Goal: Transaction & Acquisition: Purchase product/service

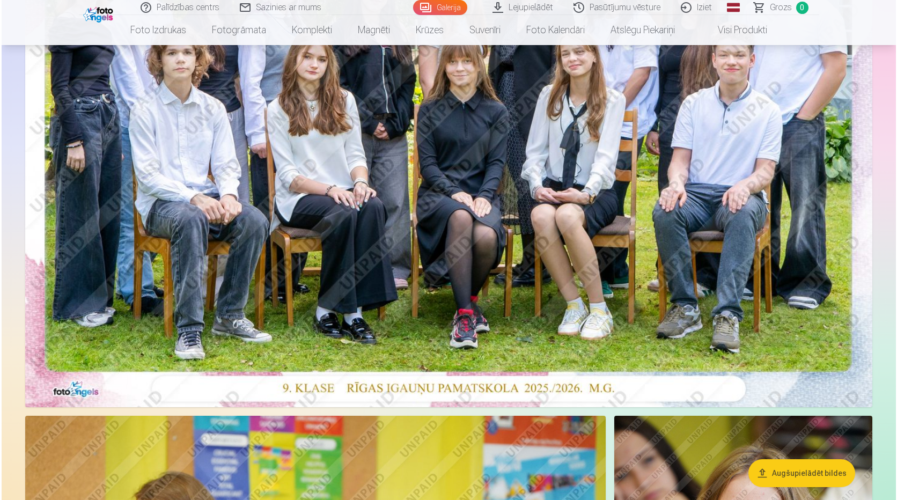
scroll to position [161, 0]
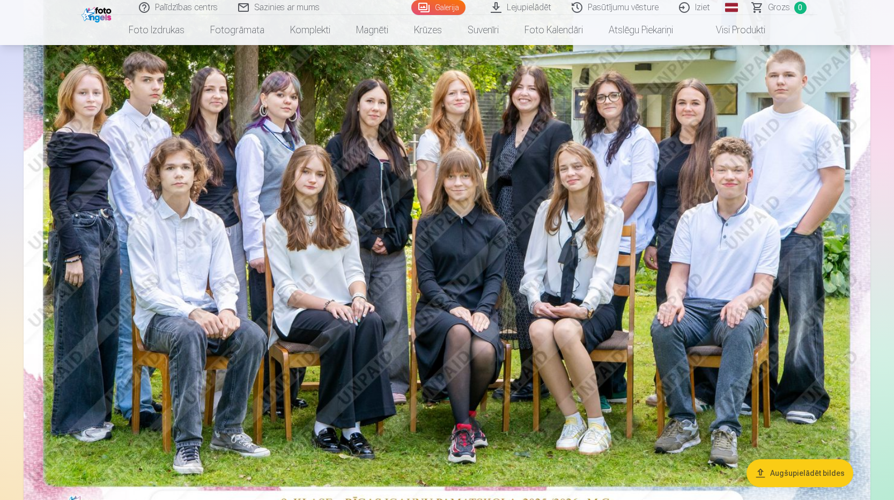
click at [300, 252] on img at bounding box center [447, 239] width 847 height 565
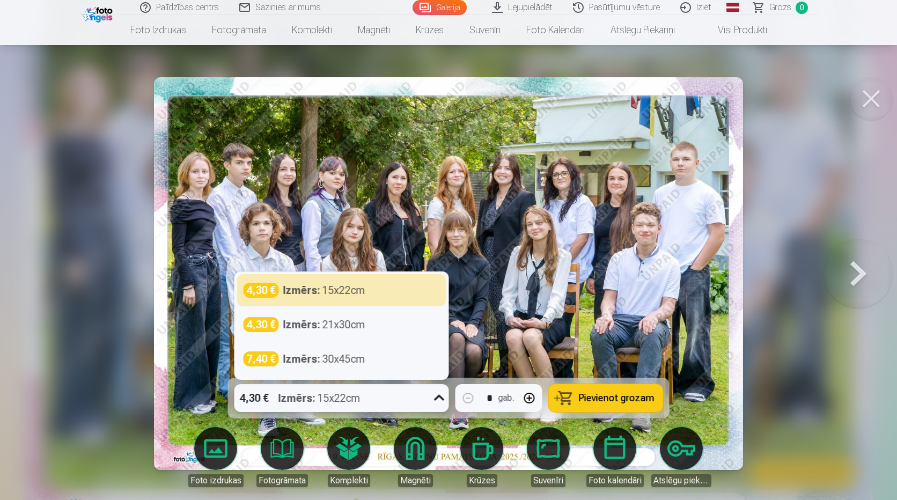
click at [442, 399] on icon at bounding box center [439, 398] width 10 height 6
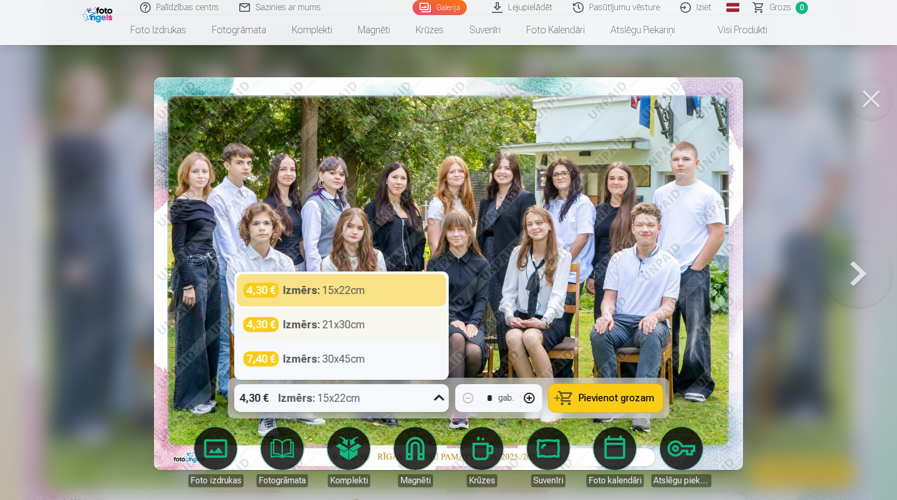
click at [327, 328] on div "Izmērs : 21x30cm" at bounding box center [324, 324] width 82 height 15
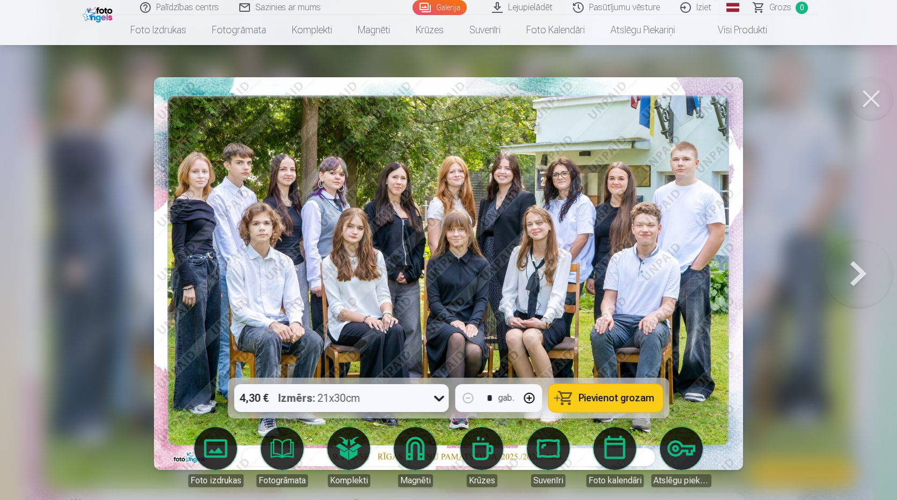
click at [609, 399] on span "Pievienot grozam" at bounding box center [617, 398] width 76 height 10
click at [861, 272] on button at bounding box center [858, 273] width 69 height 187
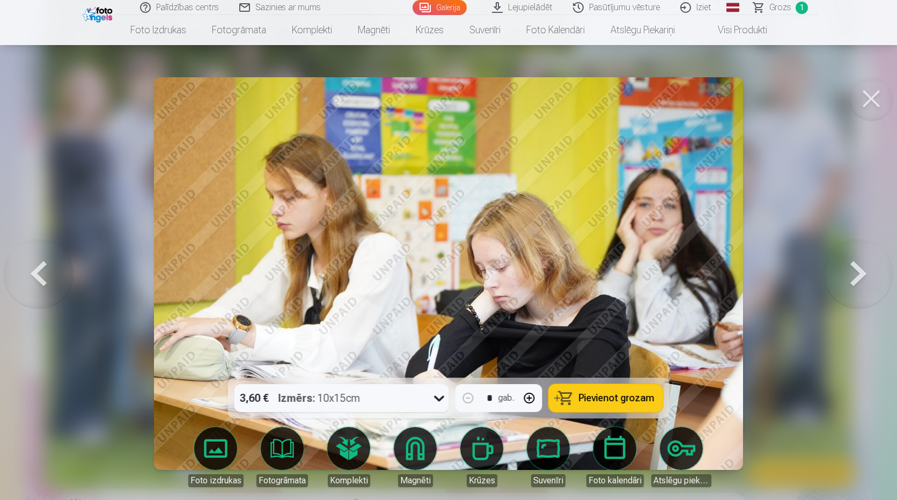
click at [861, 272] on button at bounding box center [858, 273] width 69 height 187
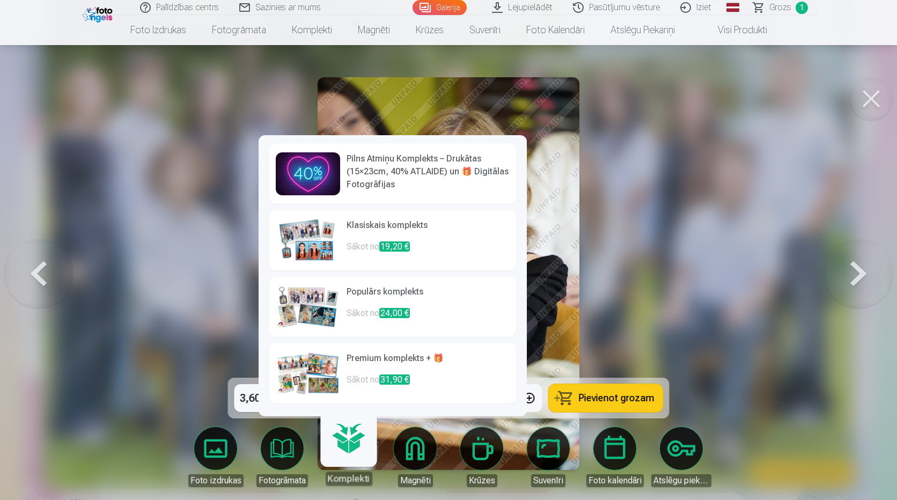
click at [411, 167] on h6 "Pilns Atmiņu Komplekts – Drukātas (15×23cm, 40% ATLAIDE) un 🎁 Digitālas Fotogrā…" at bounding box center [427, 171] width 163 height 39
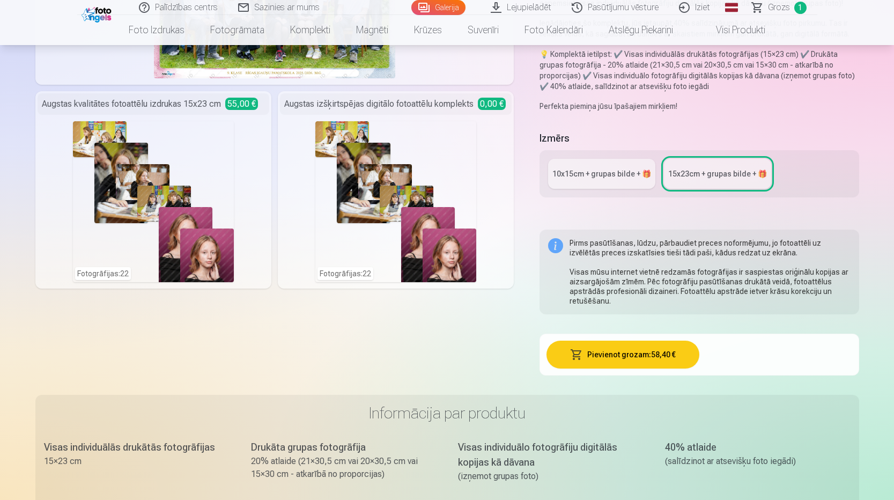
scroll to position [214, 0]
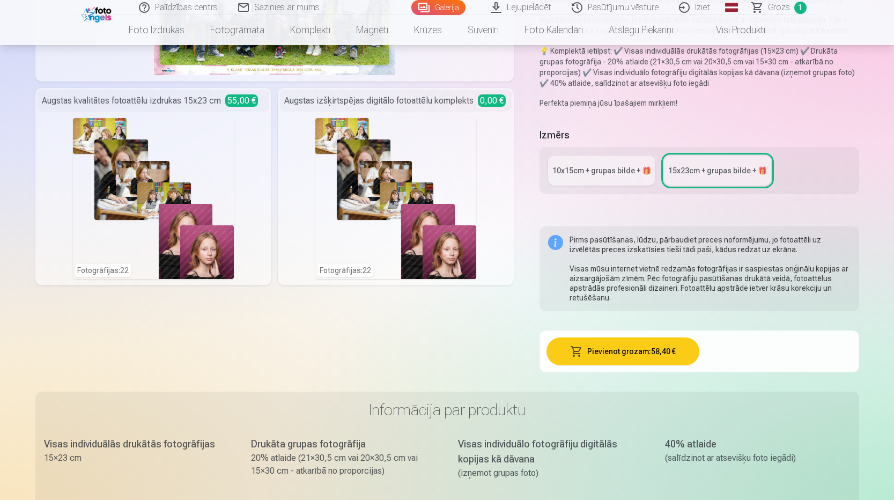
click at [616, 176] on link "10x15сm + grupas bilde + 🎁" at bounding box center [601, 170] width 107 height 30
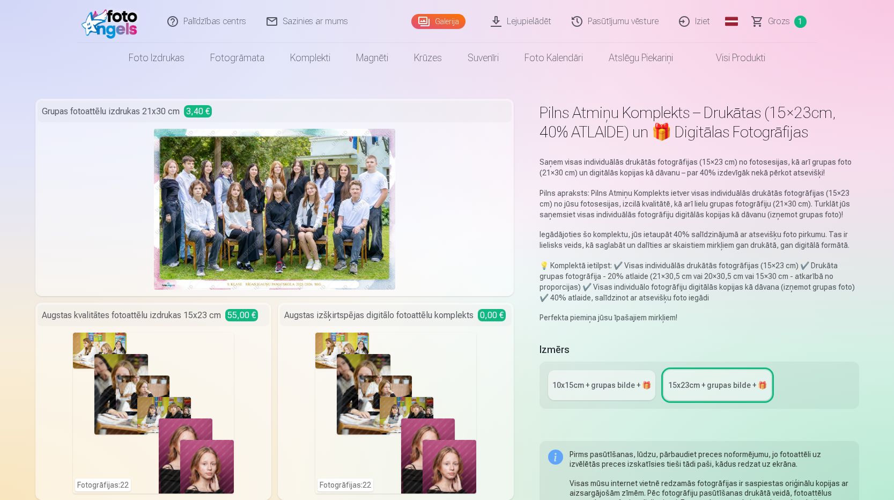
scroll to position [161, 0]
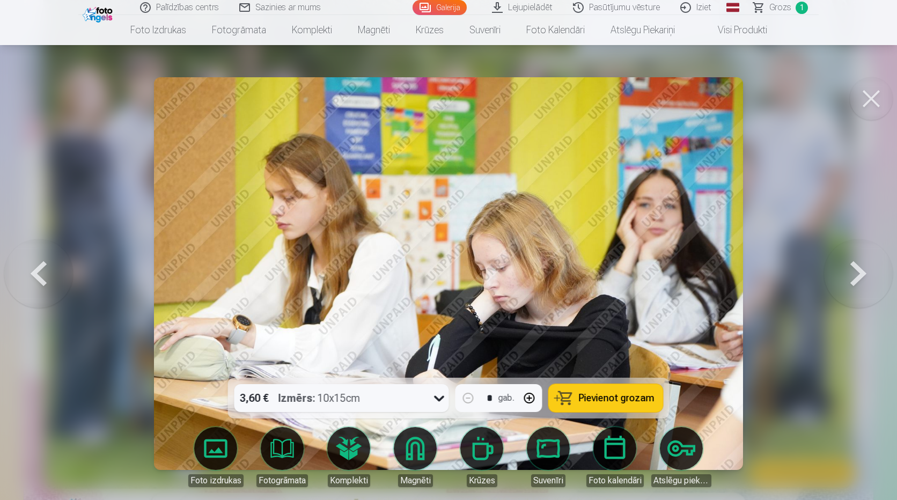
click at [853, 269] on button at bounding box center [858, 273] width 69 height 187
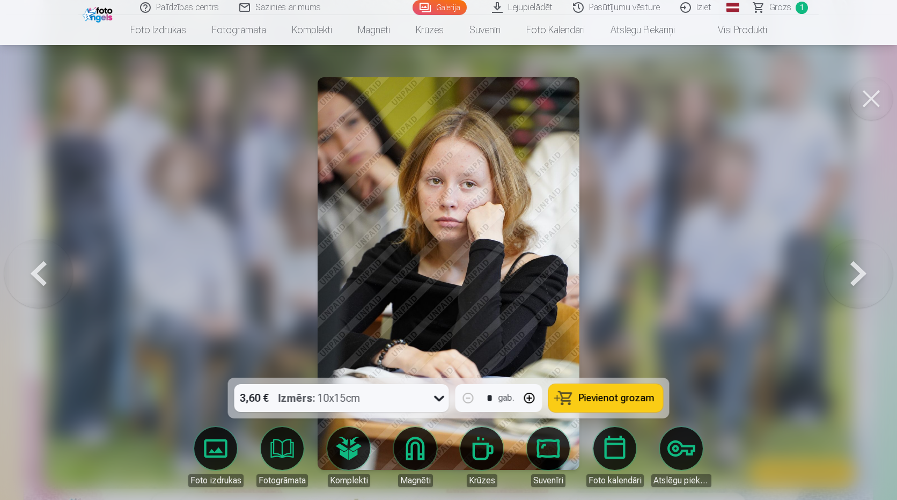
click at [857, 268] on button at bounding box center [858, 273] width 69 height 187
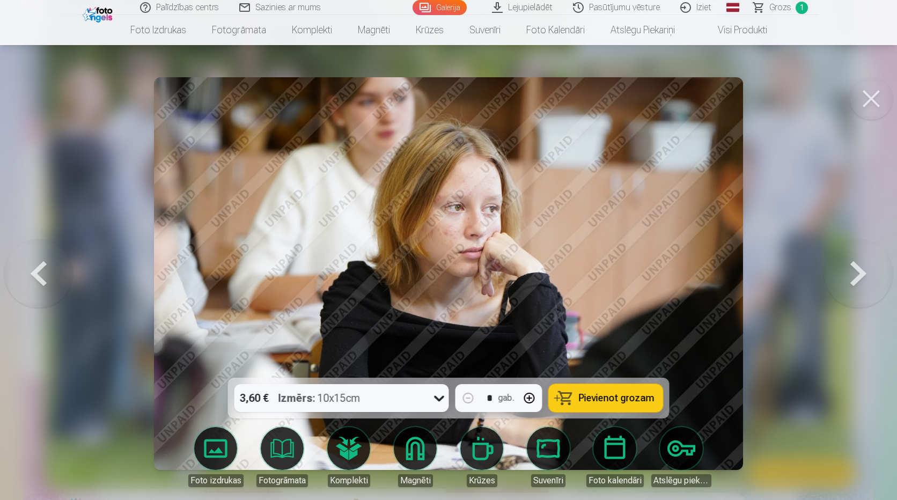
click at [41, 269] on button at bounding box center [38, 273] width 69 height 187
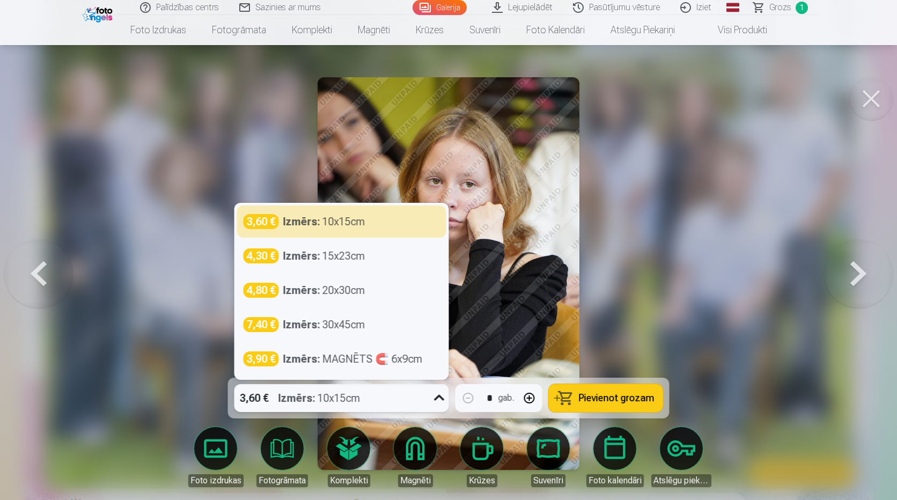
click at [360, 392] on div "Izmērs : 10x15cm" at bounding box center [319, 398] width 82 height 28
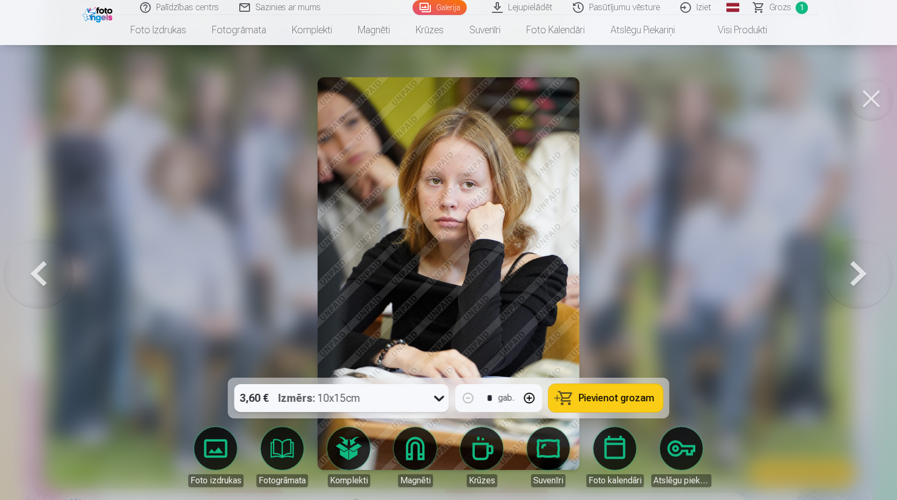
click at [626, 393] on span "Pievienot grozam" at bounding box center [617, 398] width 76 height 10
click at [856, 272] on button at bounding box center [858, 273] width 69 height 187
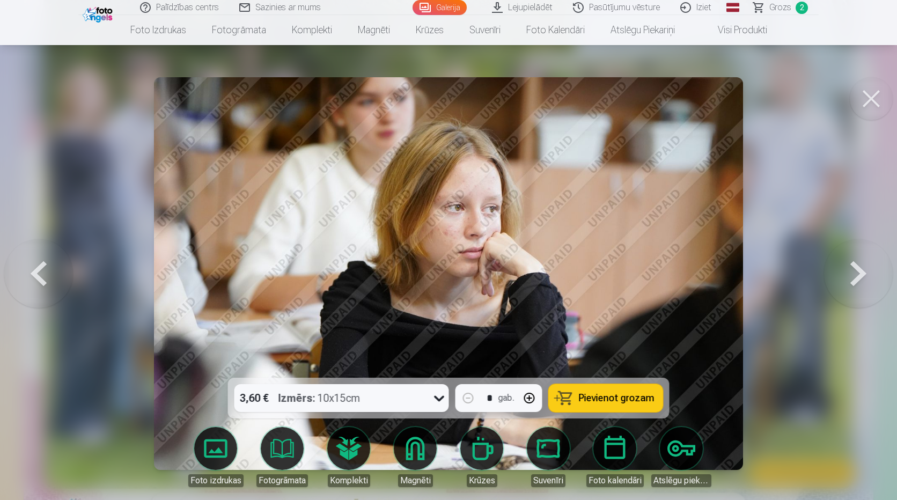
click at [856, 272] on button at bounding box center [858, 273] width 69 height 187
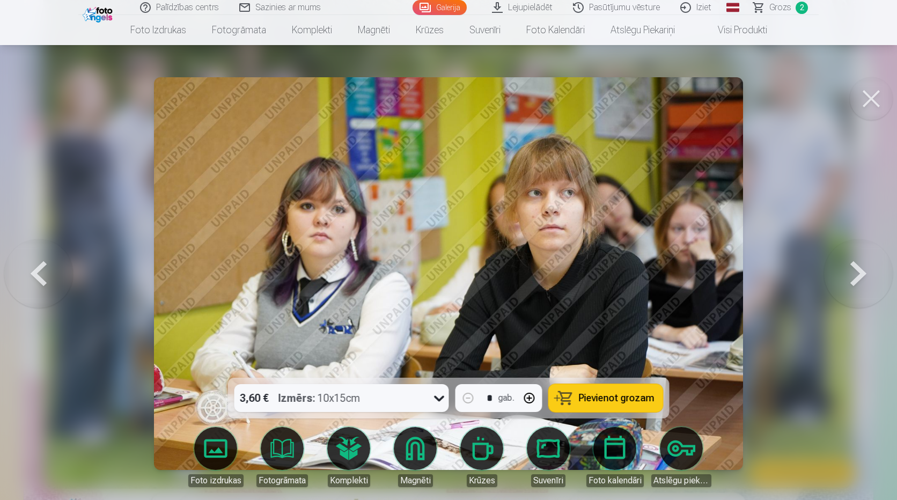
click at [856, 272] on button at bounding box center [858, 273] width 69 height 187
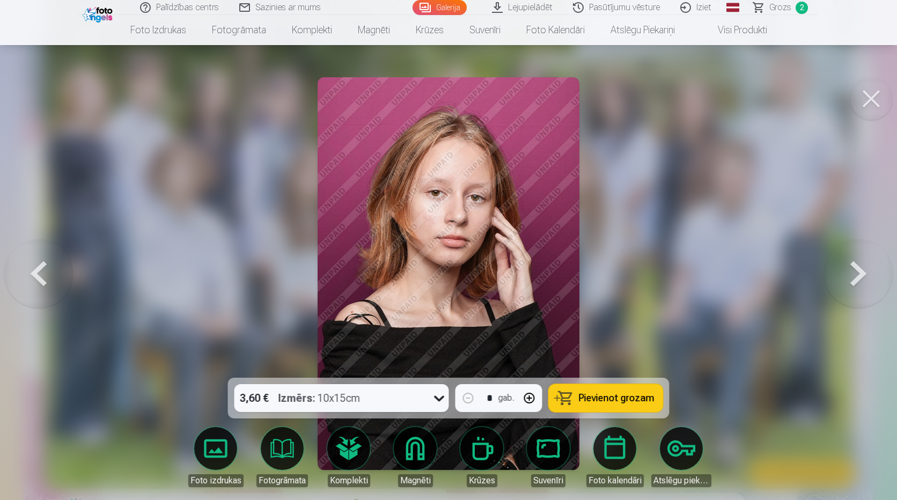
click at [856, 272] on button at bounding box center [858, 273] width 69 height 187
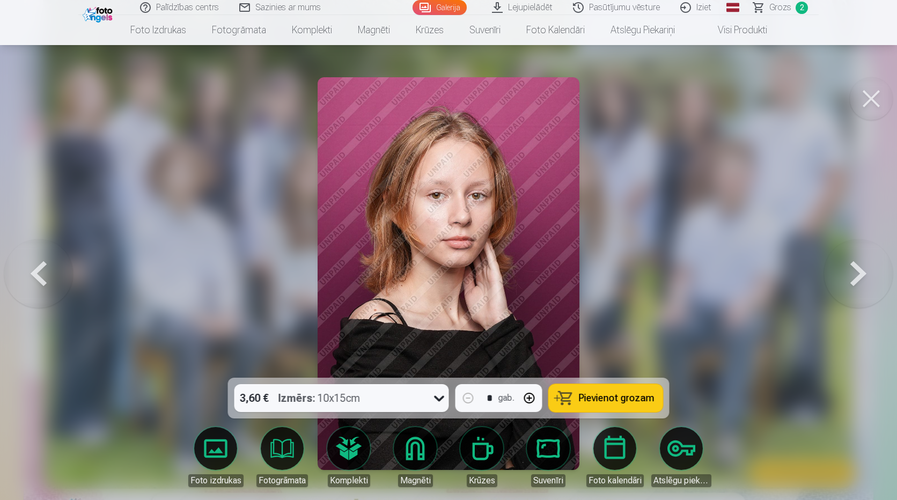
click at [856, 272] on button at bounding box center [858, 273] width 69 height 187
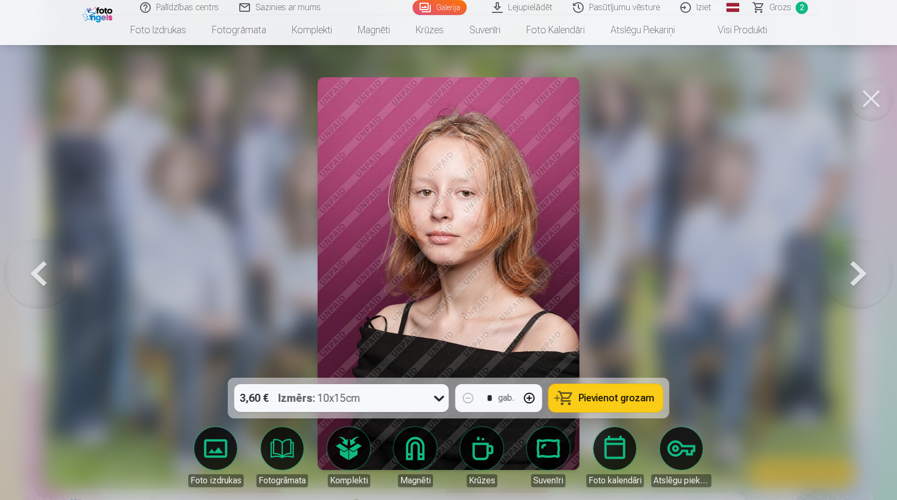
click at [24, 279] on button at bounding box center [38, 273] width 69 height 187
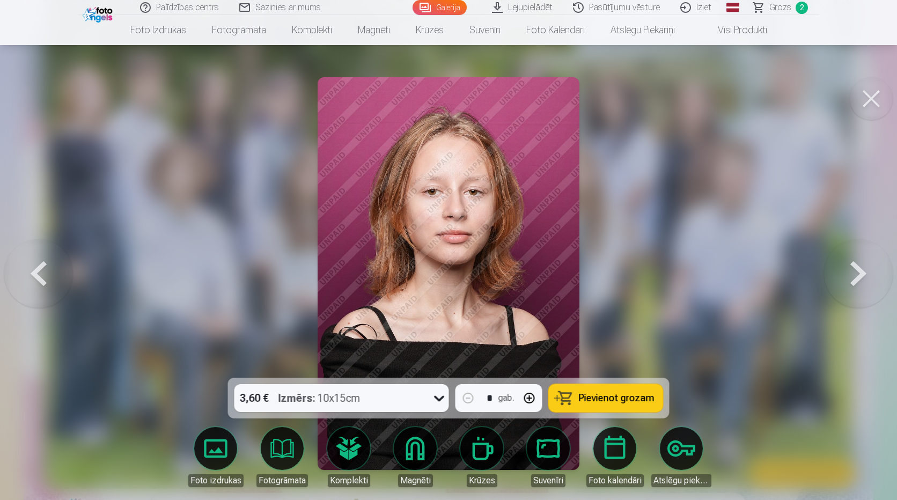
click at [864, 264] on button at bounding box center [858, 273] width 69 height 187
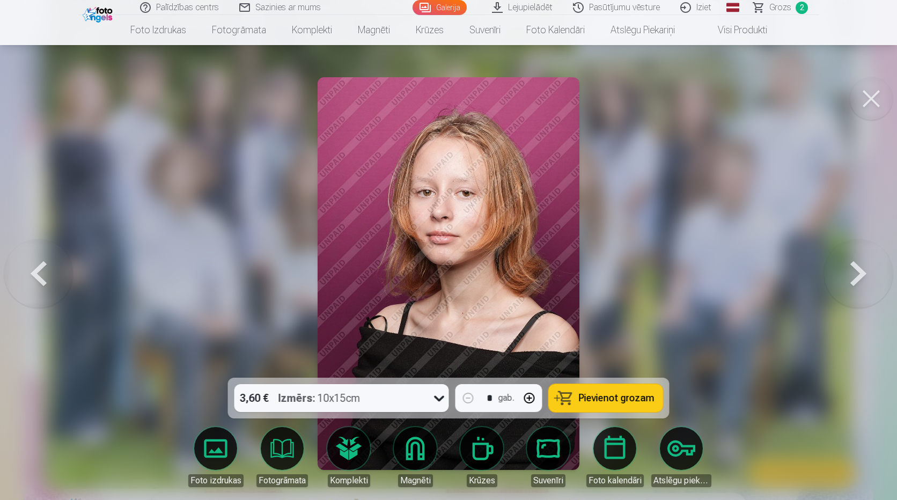
click at [864, 264] on button at bounding box center [858, 273] width 69 height 187
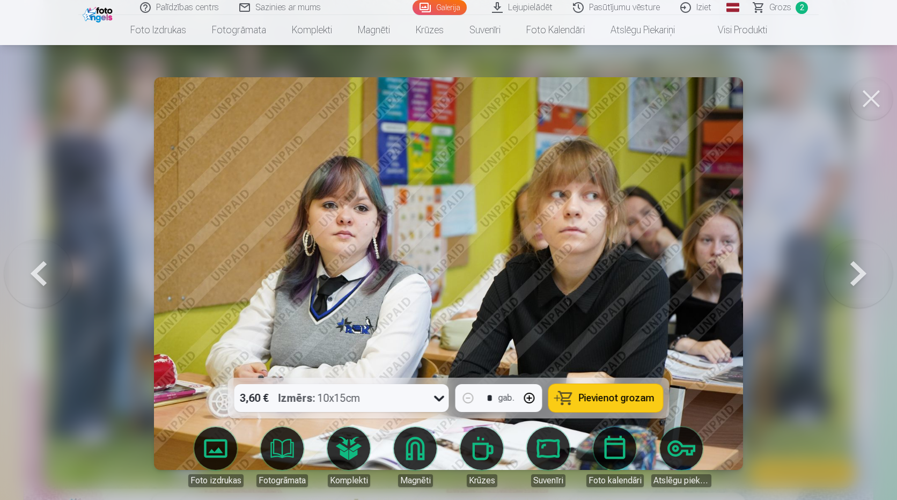
click at [864, 264] on button at bounding box center [858, 273] width 69 height 187
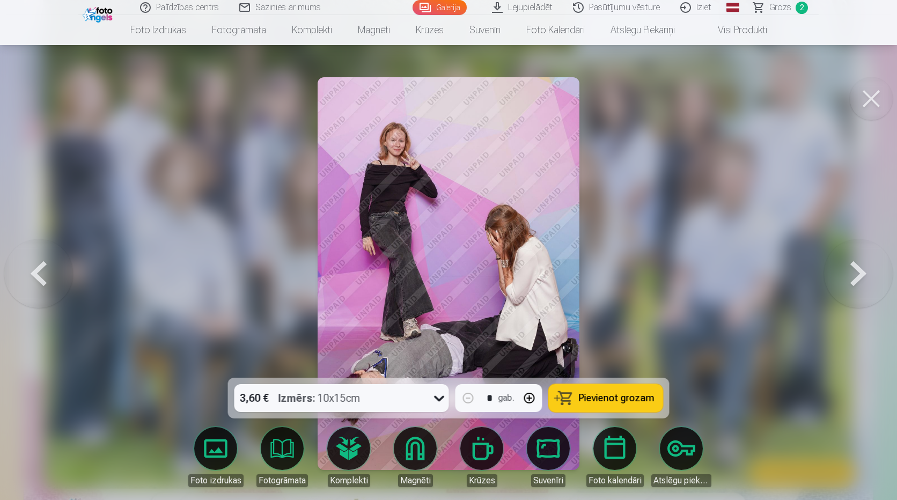
click at [595, 402] on span "Pievienot grozam" at bounding box center [617, 398] width 76 height 10
click at [859, 278] on button at bounding box center [858, 273] width 69 height 187
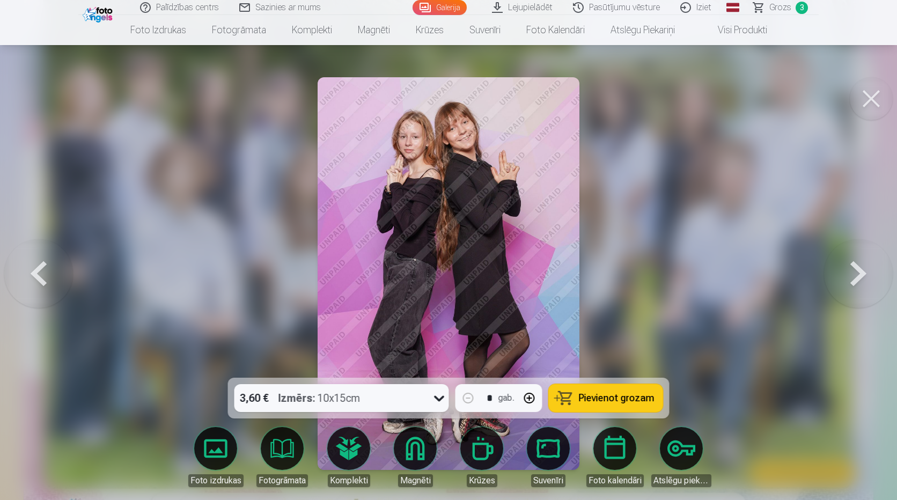
click at [609, 397] on span "Pievienot grozam" at bounding box center [617, 398] width 76 height 10
click at [863, 273] on button at bounding box center [858, 273] width 69 height 187
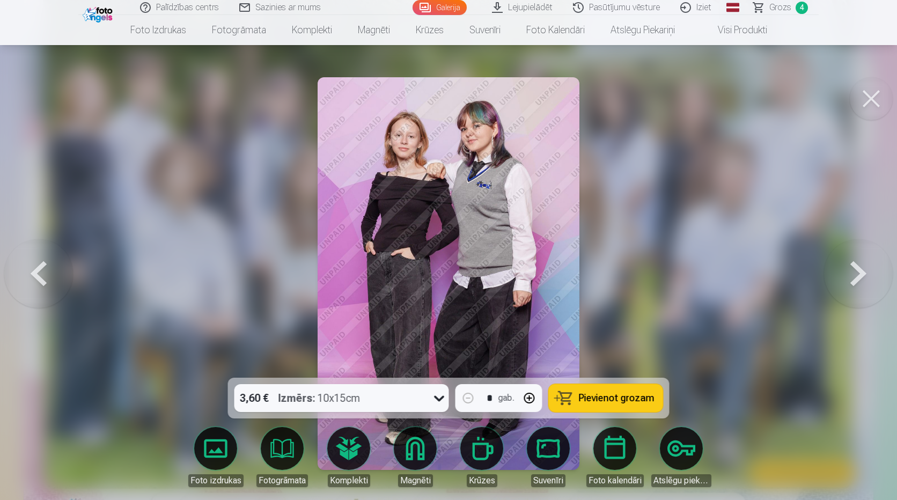
click at [600, 394] on span "Pievienot grozam" at bounding box center [617, 398] width 76 height 10
click at [854, 269] on button at bounding box center [858, 273] width 69 height 187
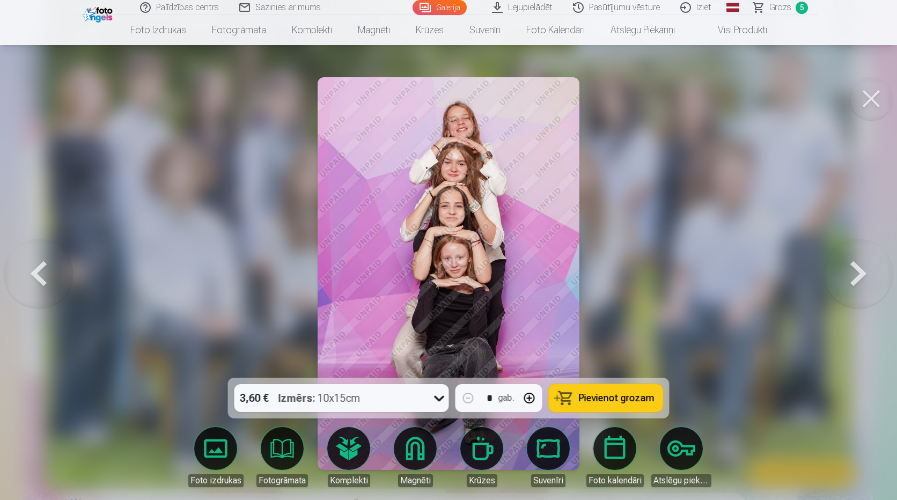
click at [597, 398] on span "Pievienot grozam" at bounding box center [617, 398] width 76 height 10
click at [858, 270] on button at bounding box center [858, 273] width 69 height 187
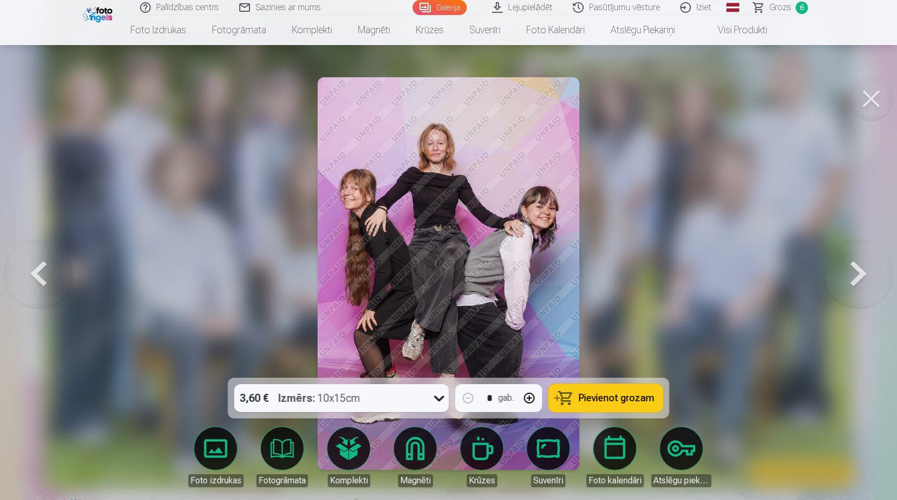
click at [858, 270] on button at bounding box center [858, 273] width 69 height 187
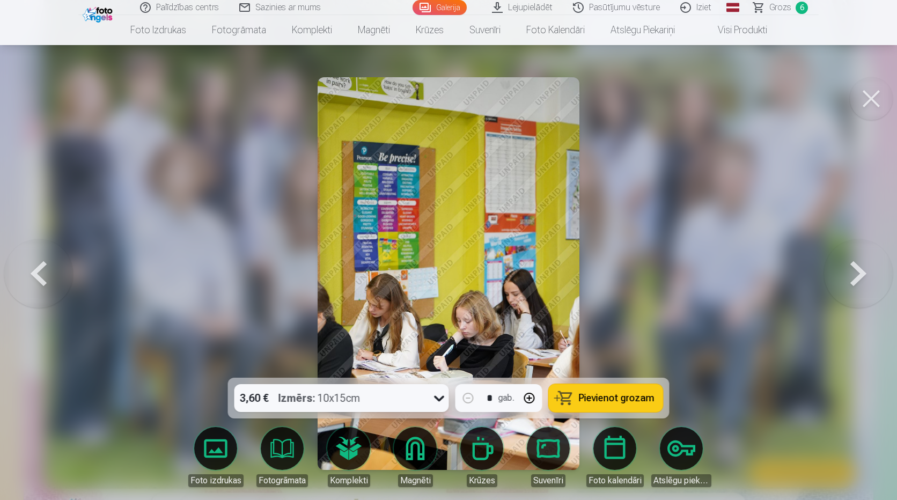
click at [34, 271] on button at bounding box center [38, 273] width 69 height 187
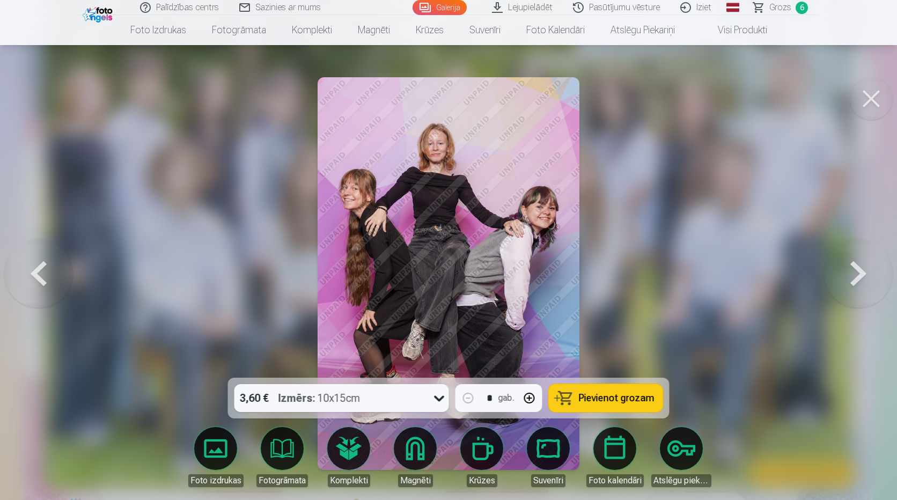
click at [583, 390] on button "Pievienot grozam" at bounding box center [606, 398] width 114 height 28
click at [856, 274] on button at bounding box center [858, 273] width 69 height 187
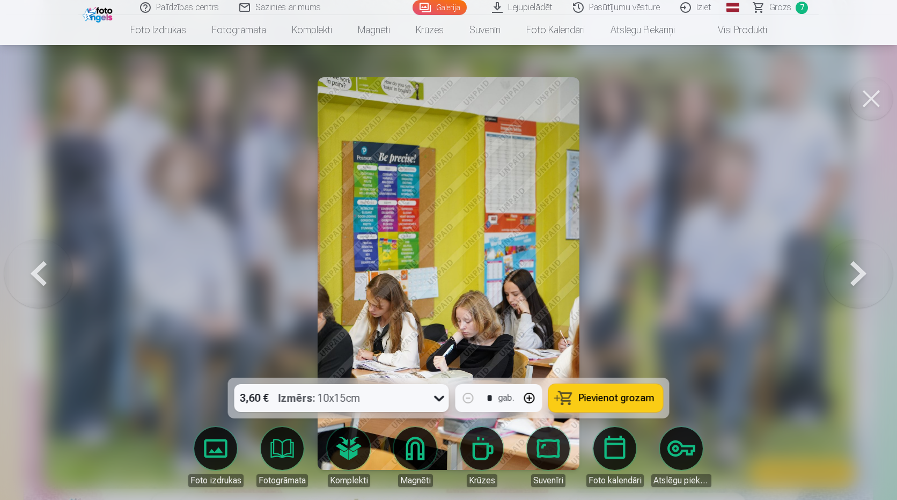
click at [856, 274] on button at bounding box center [858, 273] width 69 height 187
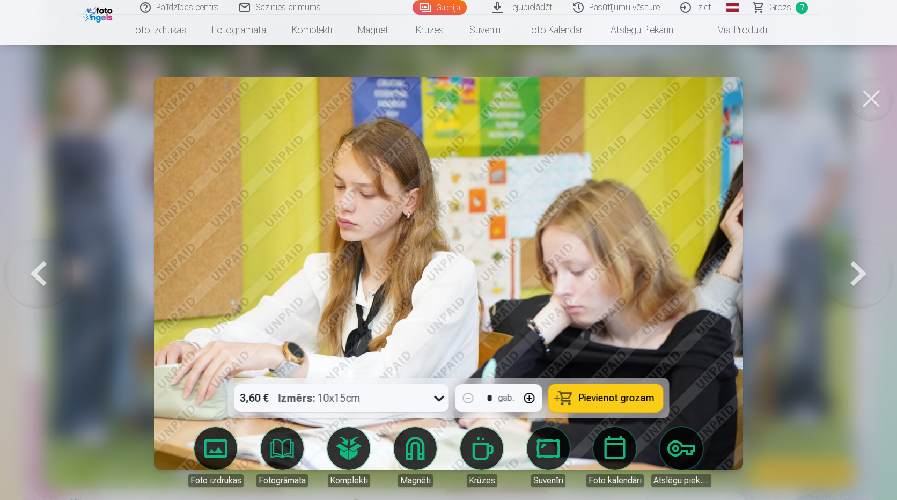
click at [856, 274] on button at bounding box center [858, 273] width 69 height 187
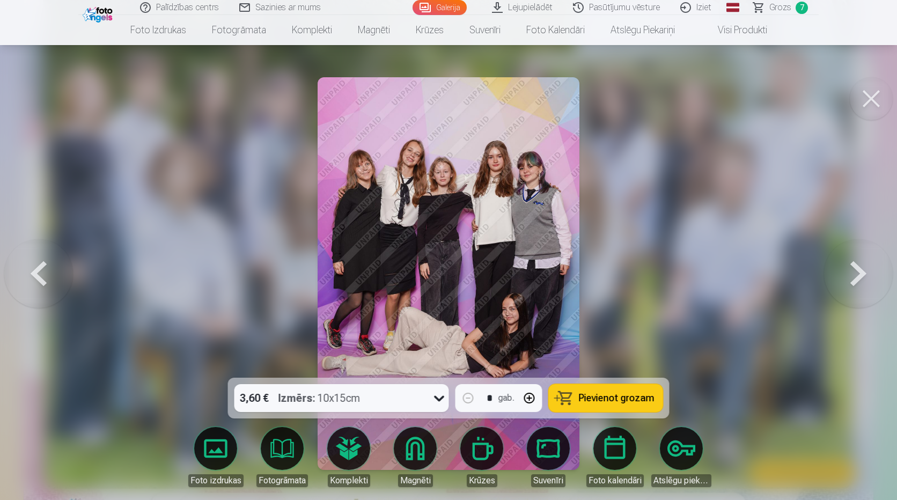
click at [856, 274] on button at bounding box center [858, 273] width 69 height 187
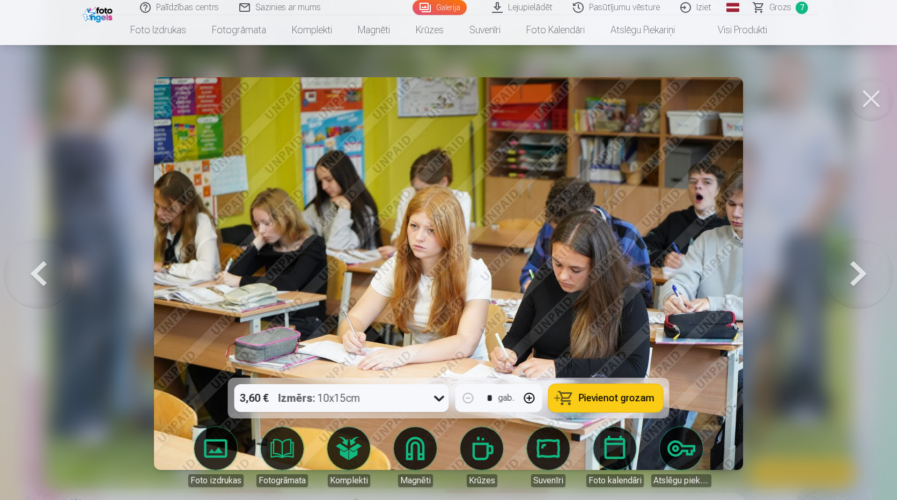
click at [50, 268] on button at bounding box center [38, 273] width 69 height 187
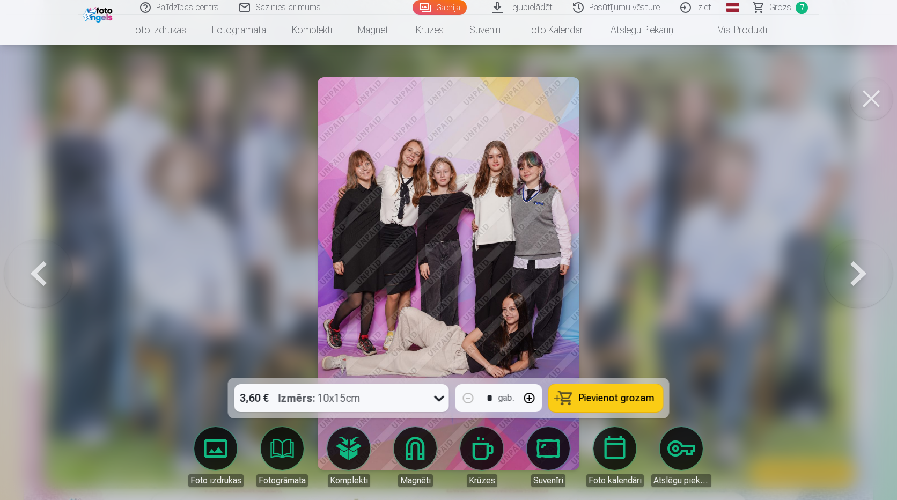
click at [601, 393] on span "Pievienot grozam" at bounding box center [617, 398] width 76 height 10
click at [865, 270] on button at bounding box center [858, 273] width 69 height 187
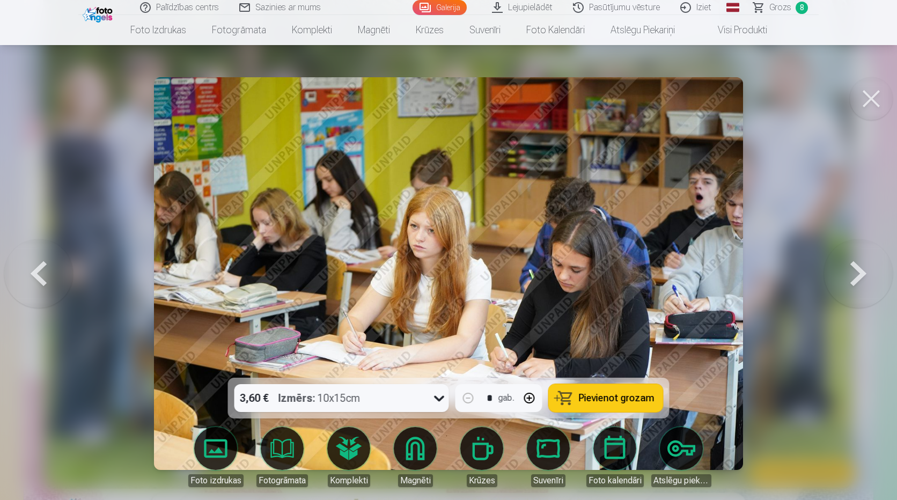
click at [865, 270] on button at bounding box center [858, 273] width 69 height 187
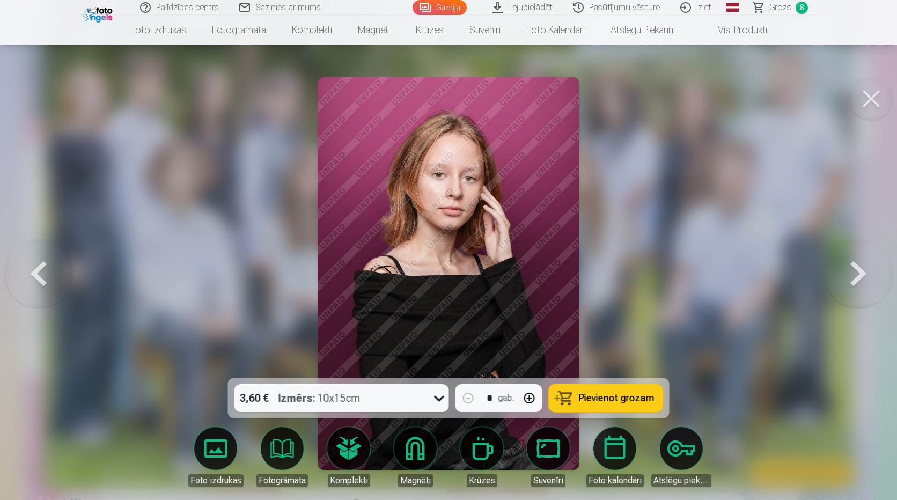
click at [865, 270] on button at bounding box center [858, 273] width 69 height 187
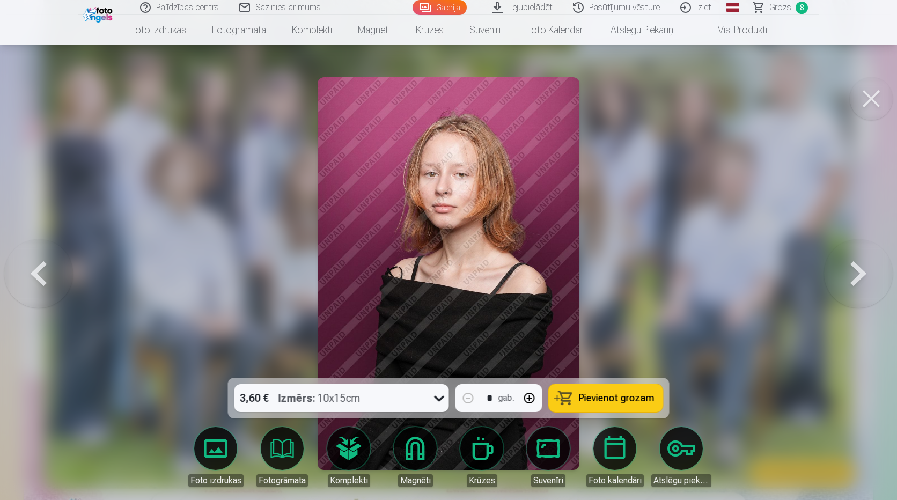
click at [865, 270] on button at bounding box center [858, 273] width 69 height 187
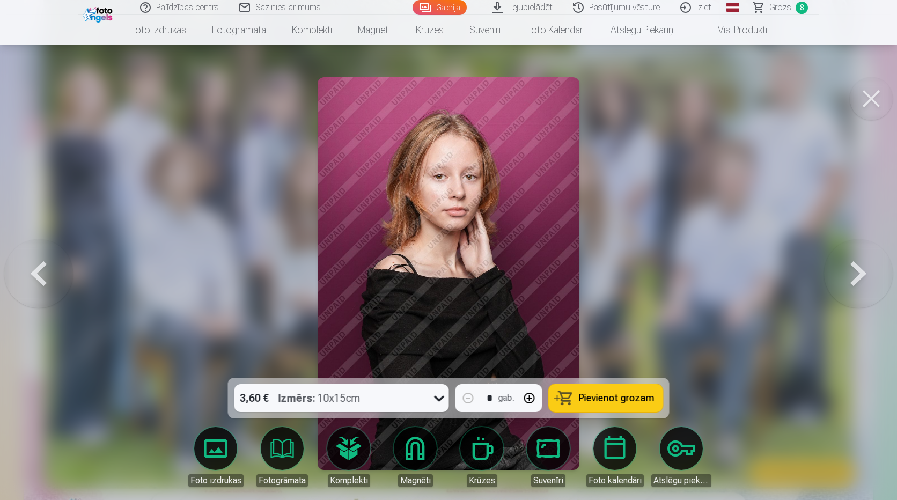
click at [865, 270] on button at bounding box center [858, 273] width 69 height 187
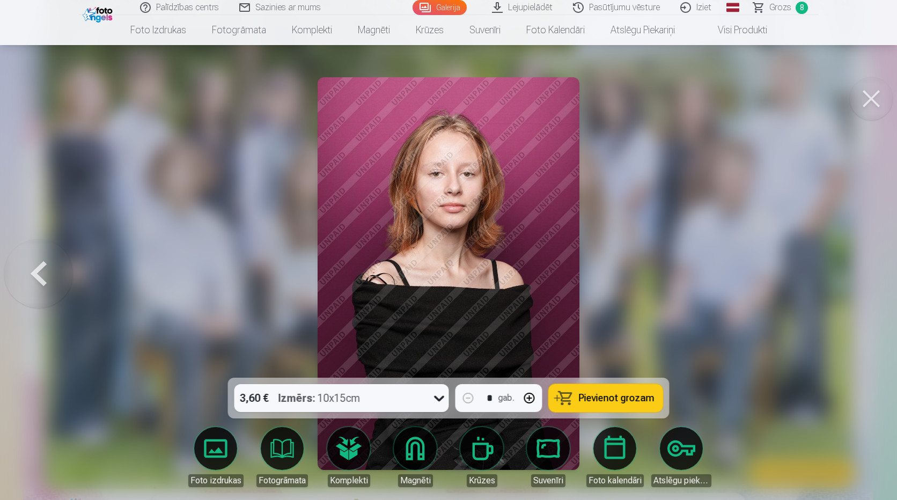
click at [865, 270] on div at bounding box center [448, 250] width 897 height 500
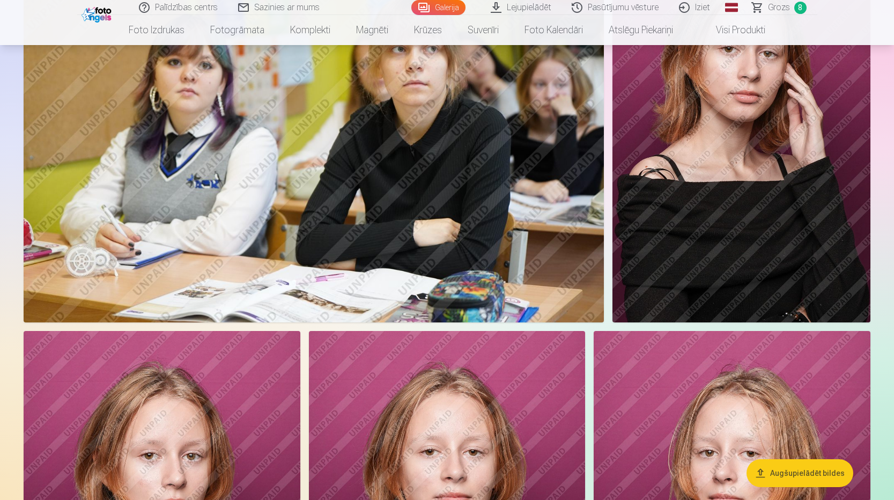
scroll to position [1564, 0]
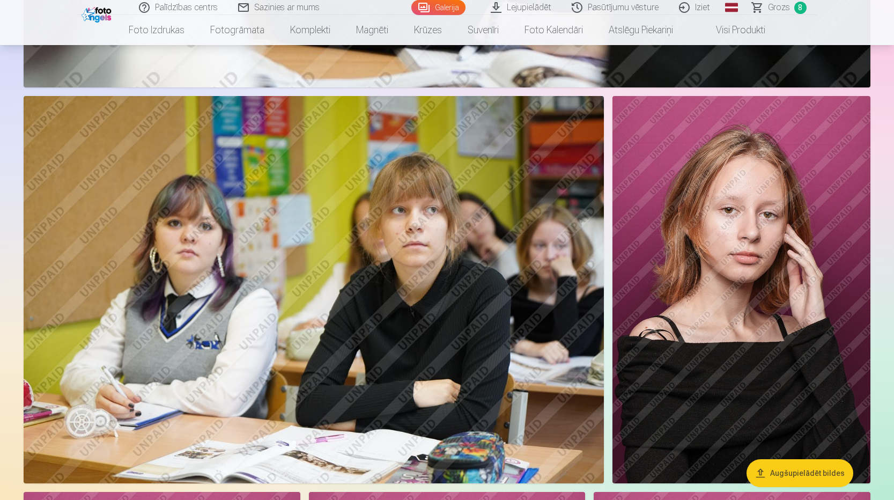
click at [778, 255] on img at bounding box center [741, 289] width 258 height 387
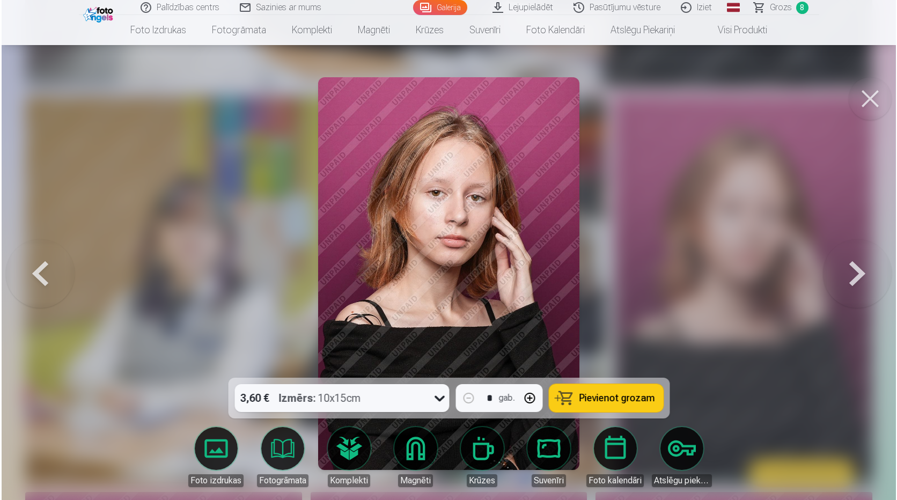
scroll to position [1567, 0]
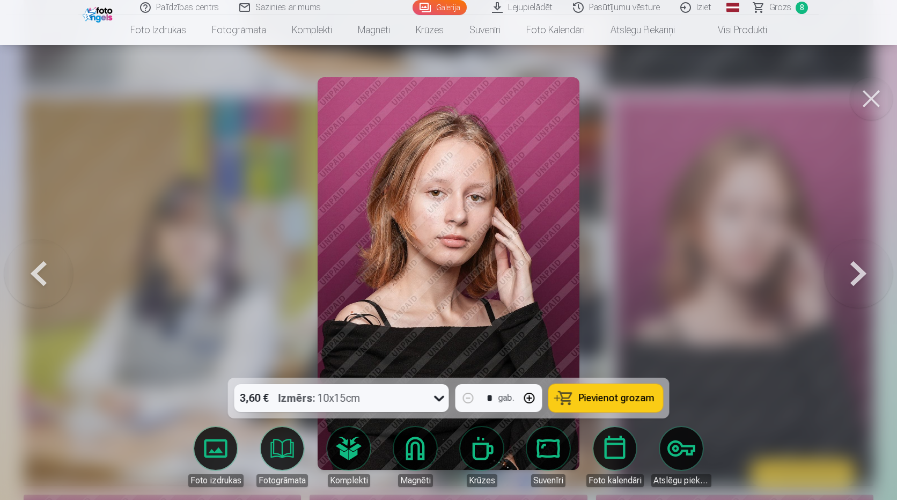
click at [606, 396] on span "Pievienot grozam" at bounding box center [617, 398] width 76 height 10
click at [780, 6] on span "Grozs" at bounding box center [780, 7] width 22 height 13
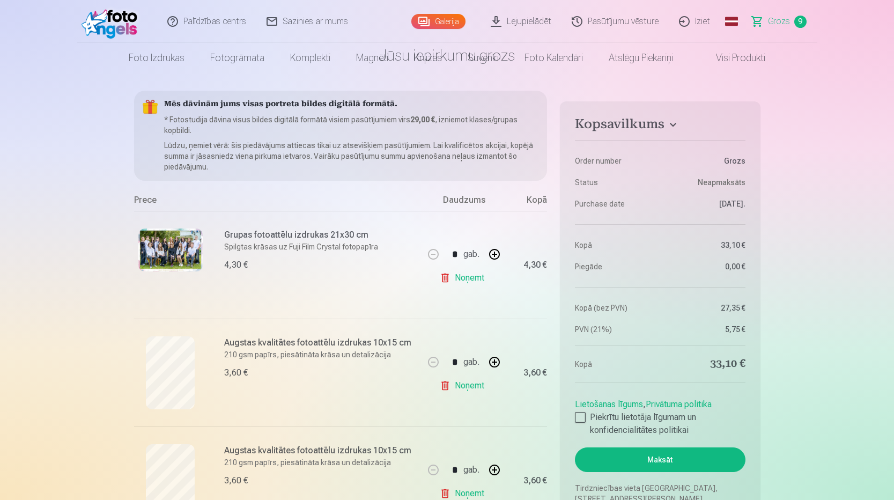
scroll to position [161, 0]
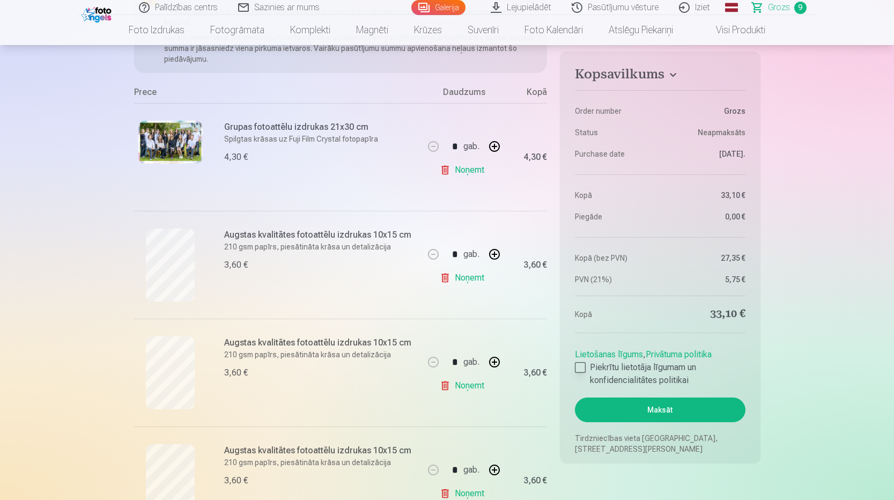
click at [578, 368] on div at bounding box center [580, 367] width 11 height 11
click at [658, 411] on button "Maksāt" at bounding box center [660, 409] width 170 height 25
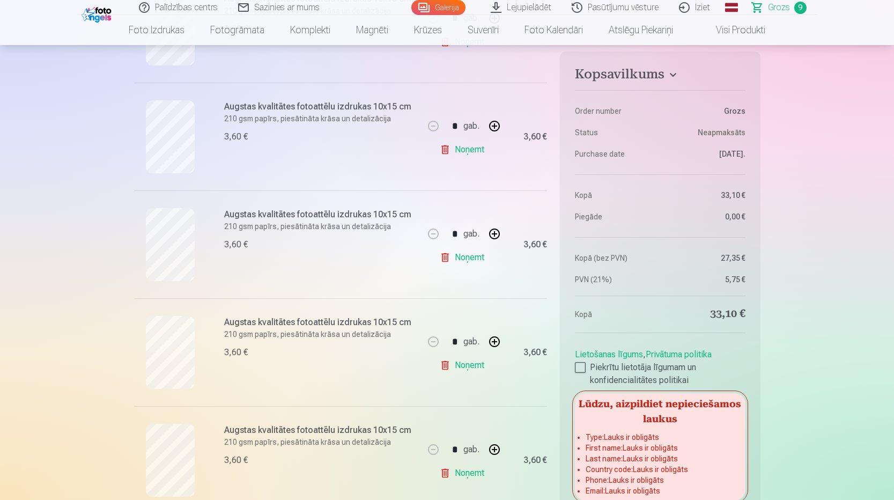
scroll to position [804, 0]
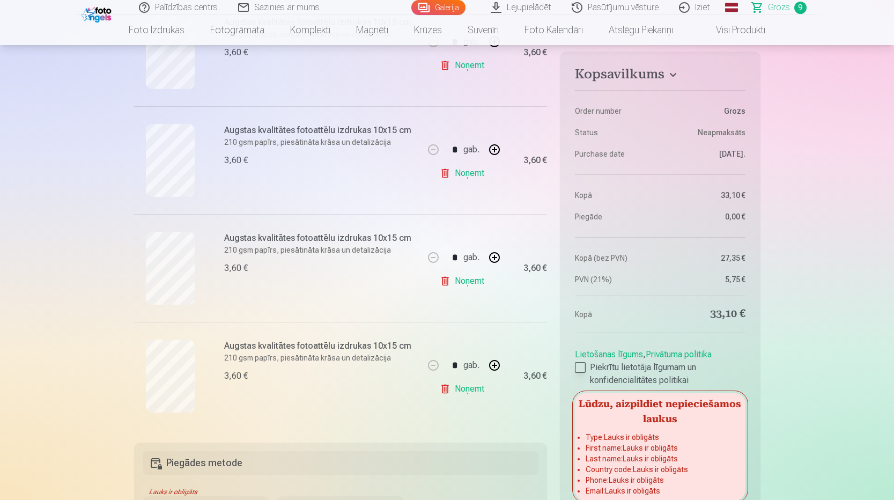
click at [728, 365] on label "Piekrītu lietotāja līgumam un konfidencialitātes politikai" at bounding box center [660, 374] width 170 height 26
click at [583, 366] on div at bounding box center [580, 367] width 11 height 11
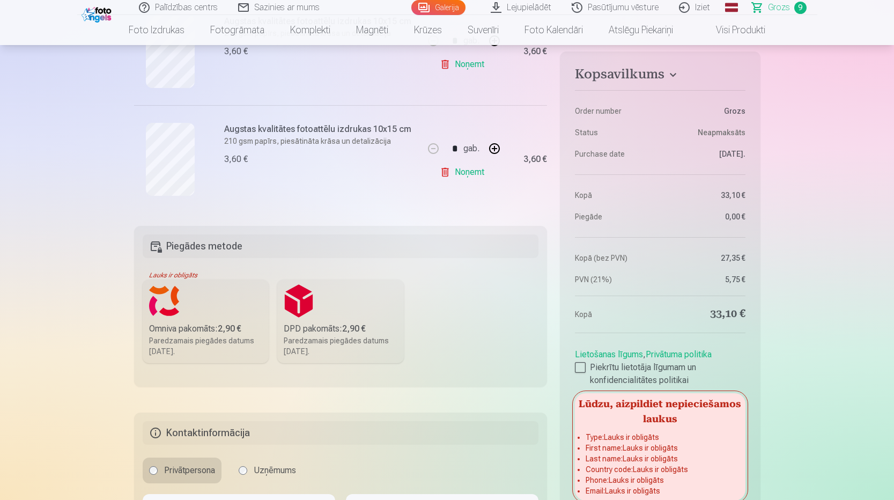
scroll to position [1183, 0]
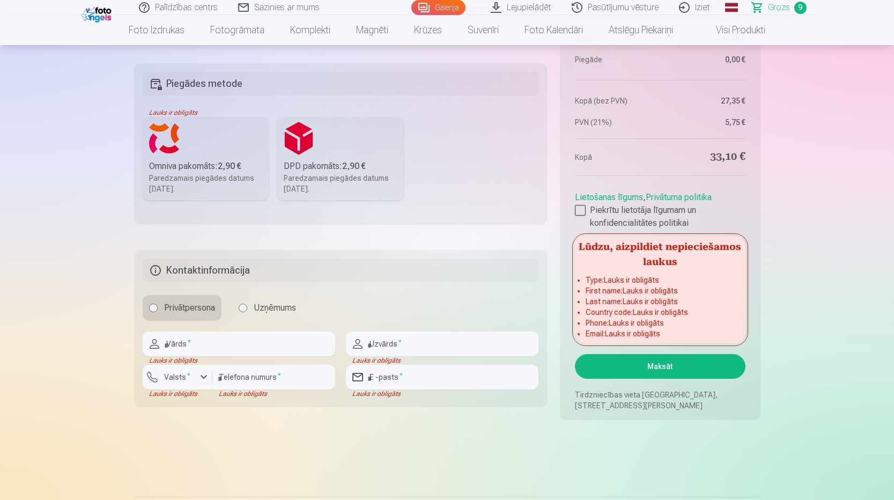
click at [340, 177] on div "Paredzamais piegādes datums [DATE]." at bounding box center [341, 183] width 114 height 21
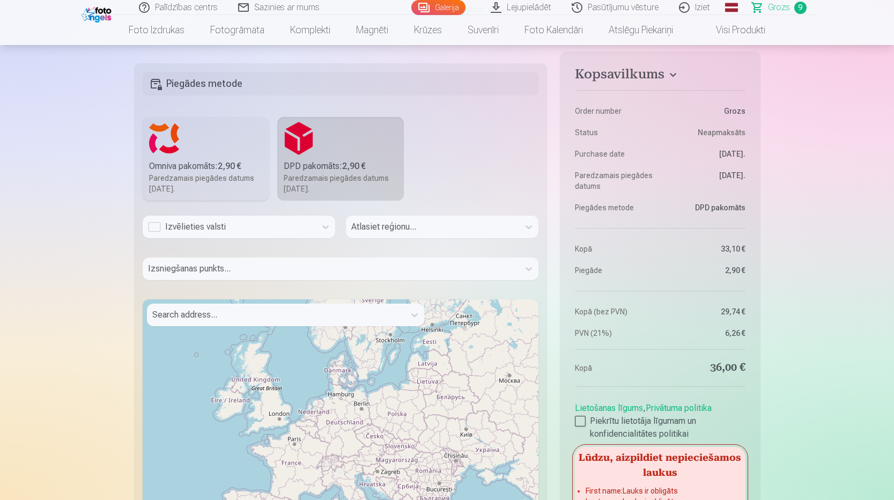
click at [272, 232] on div "Izvēlieties valsti" at bounding box center [229, 226] width 162 height 13
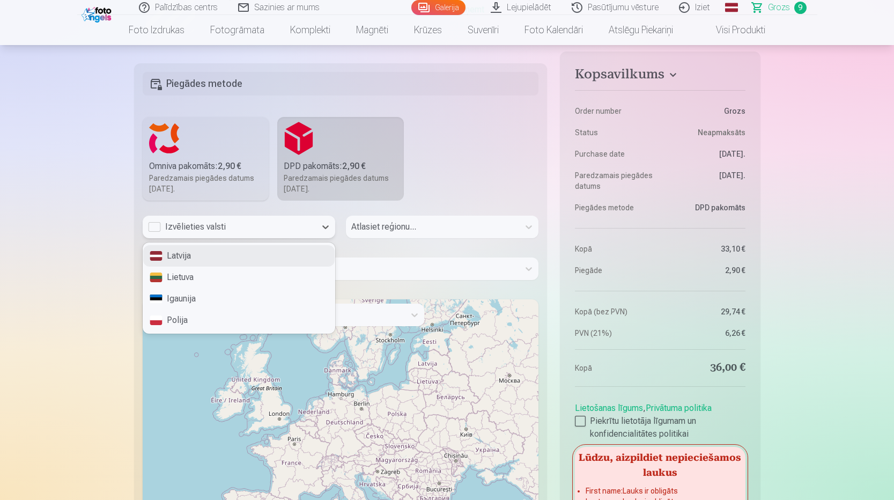
click at [227, 260] on div "Latvija" at bounding box center [238, 255] width 191 height 21
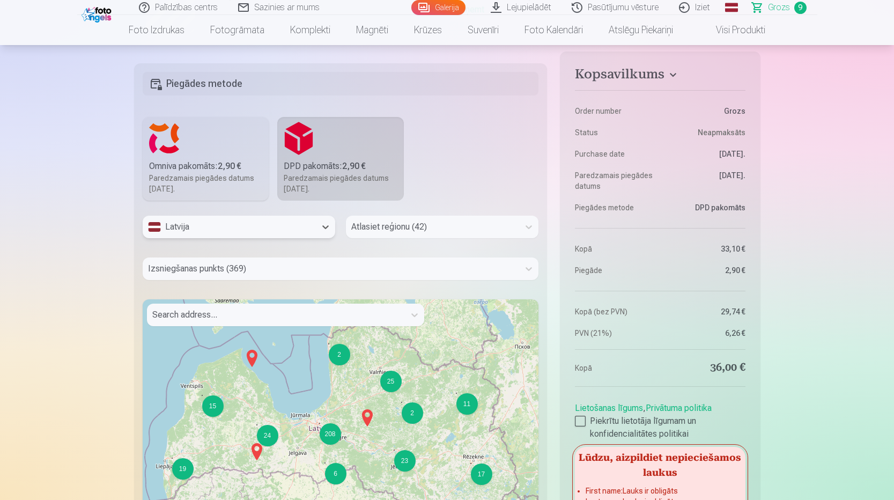
click at [395, 229] on div at bounding box center [432, 226] width 162 height 15
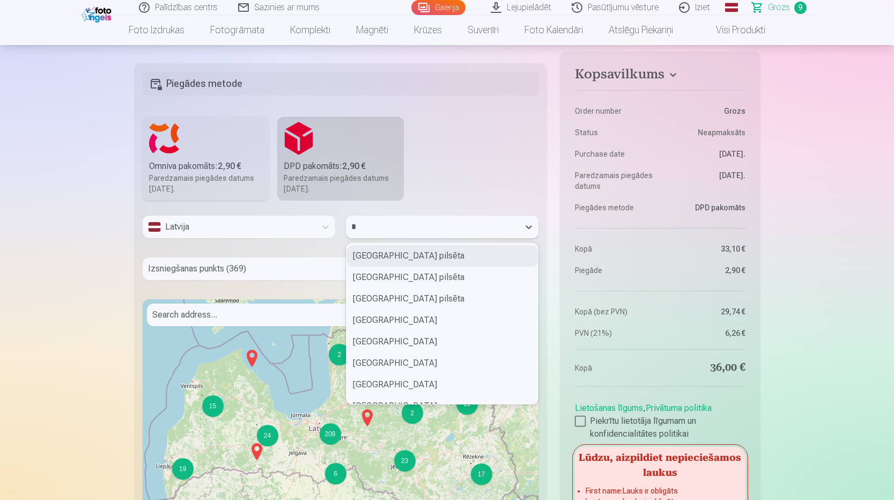
type input "**"
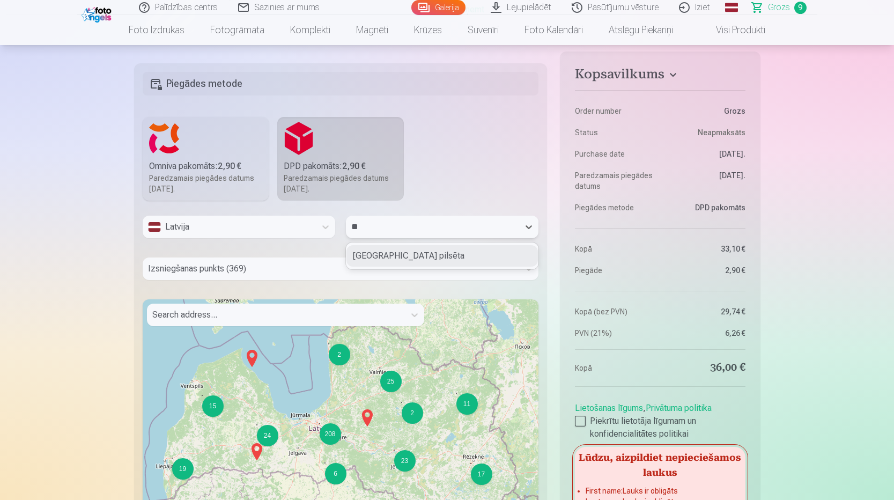
click at [368, 251] on div "[GEOGRAPHIC_DATA] pilsēta" at bounding box center [441, 255] width 191 height 21
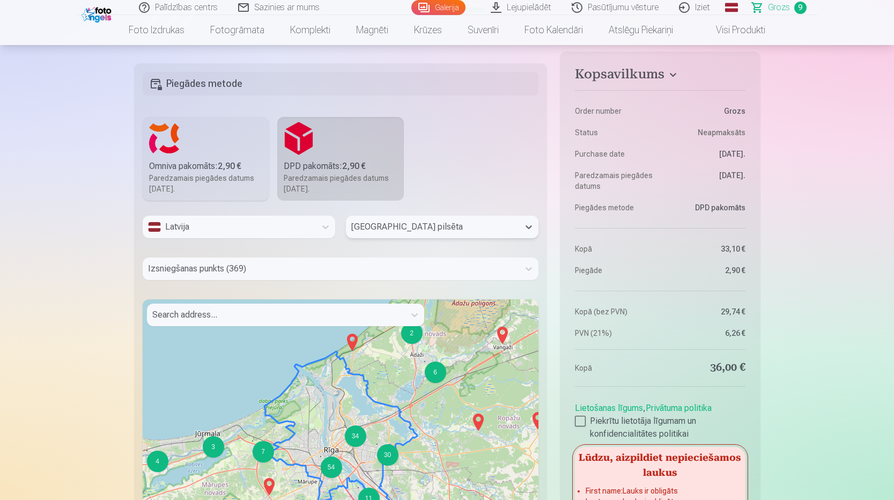
click at [254, 269] on div at bounding box center [331, 268] width 366 height 15
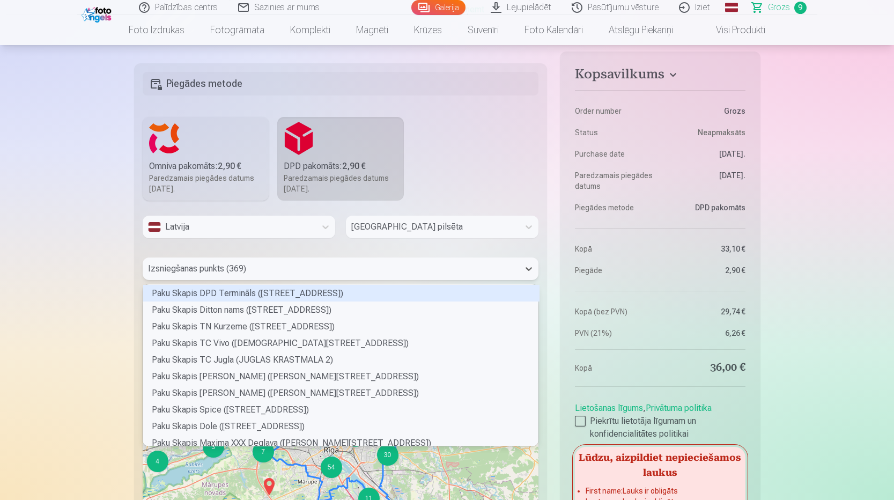
scroll to position [158, 392]
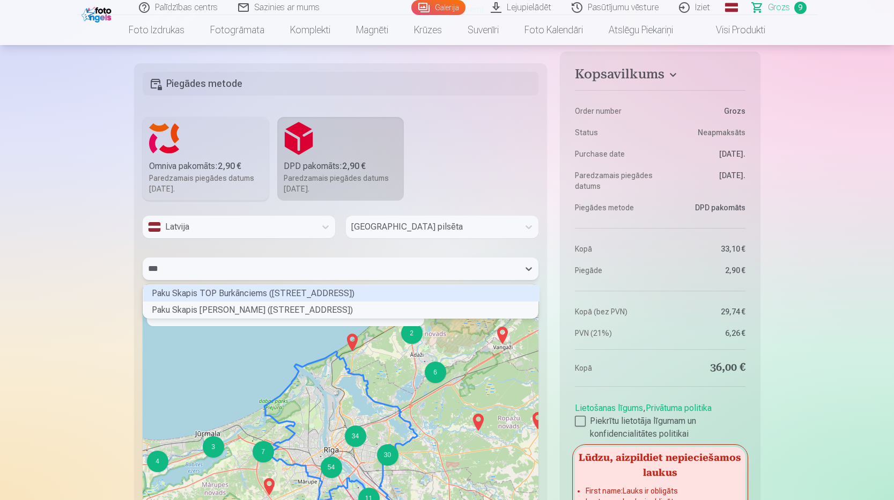
type input "****"
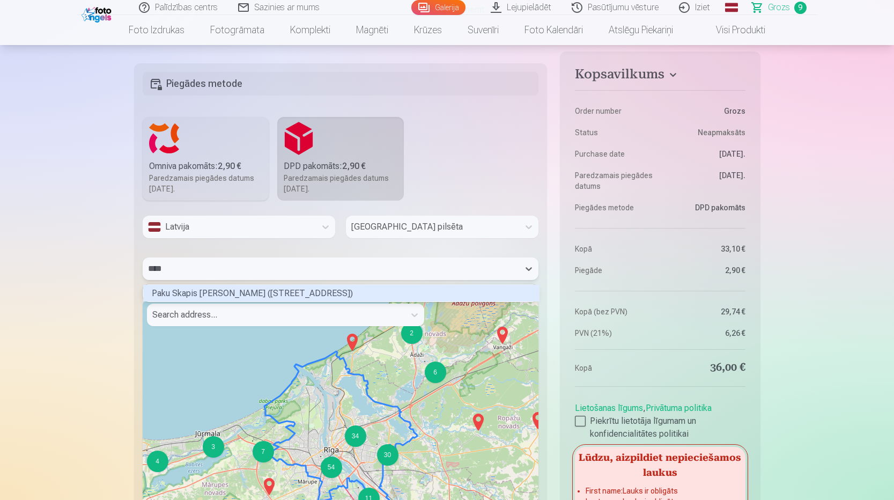
scroll to position [14, 392]
click at [268, 288] on div "Paku Skapis [PERSON_NAME] ([STREET_ADDRESS])" at bounding box center [341, 293] width 396 height 17
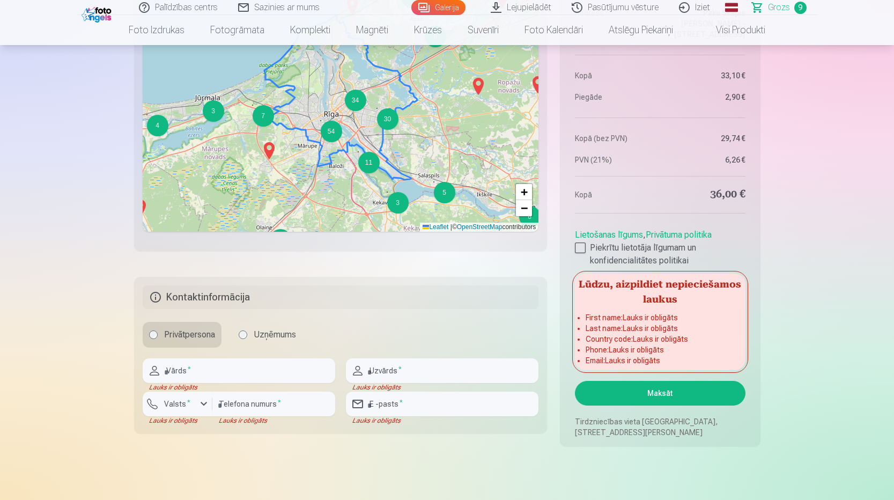
scroll to position [1559, 0]
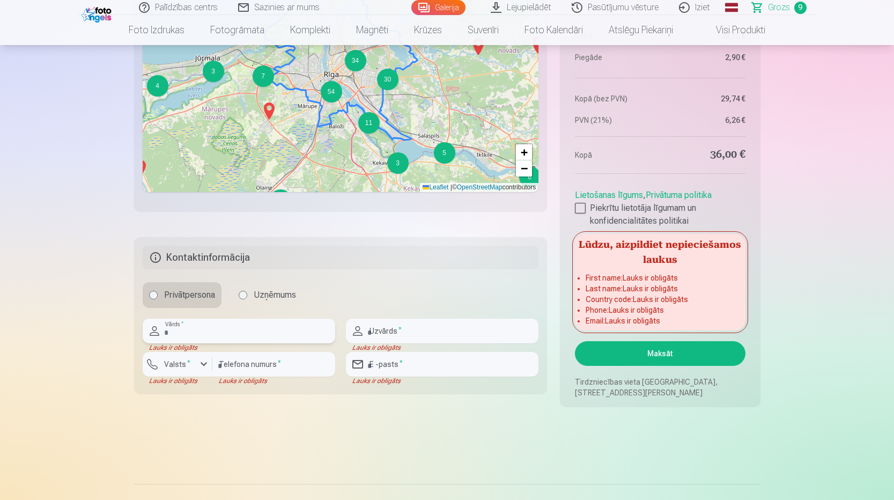
click at [189, 328] on input "text" at bounding box center [239, 330] width 192 height 25
type input "******"
type input "**********"
type input "********"
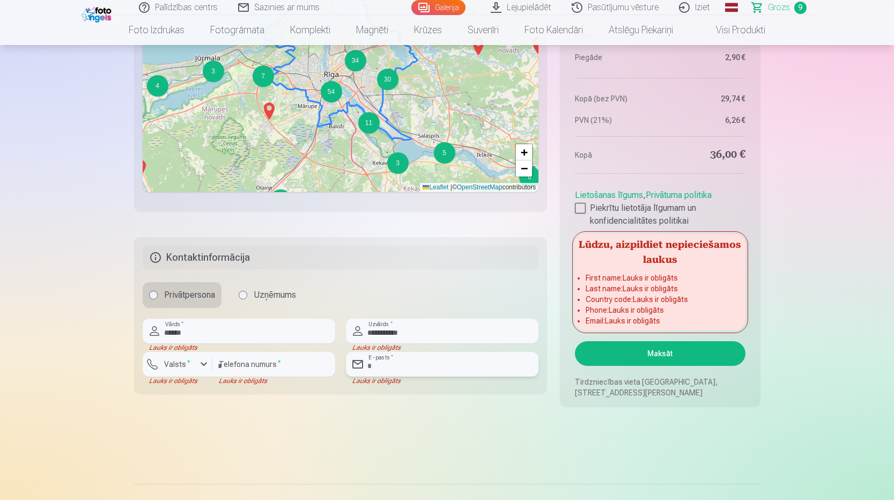
type input "**********"
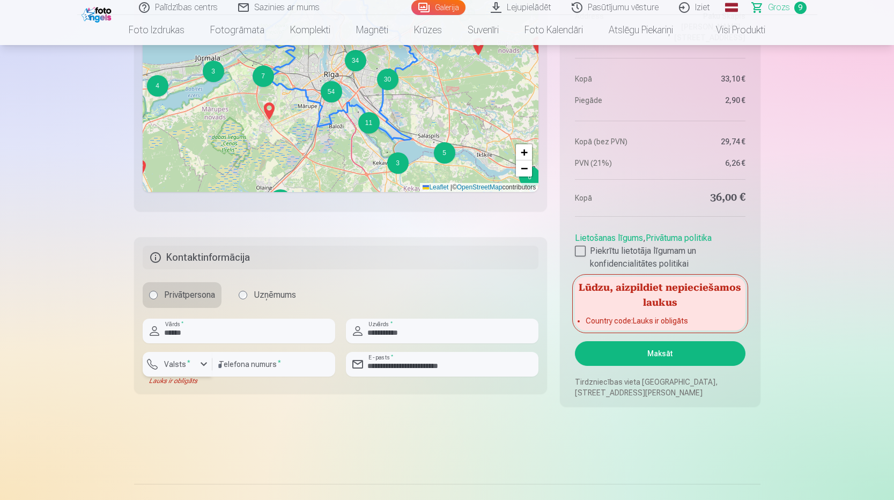
click at [198, 367] on div "button" at bounding box center [203, 364] width 13 height 13
click at [203, 393] on li "+371 Latvija" at bounding box center [189, 389] width 76 height 21
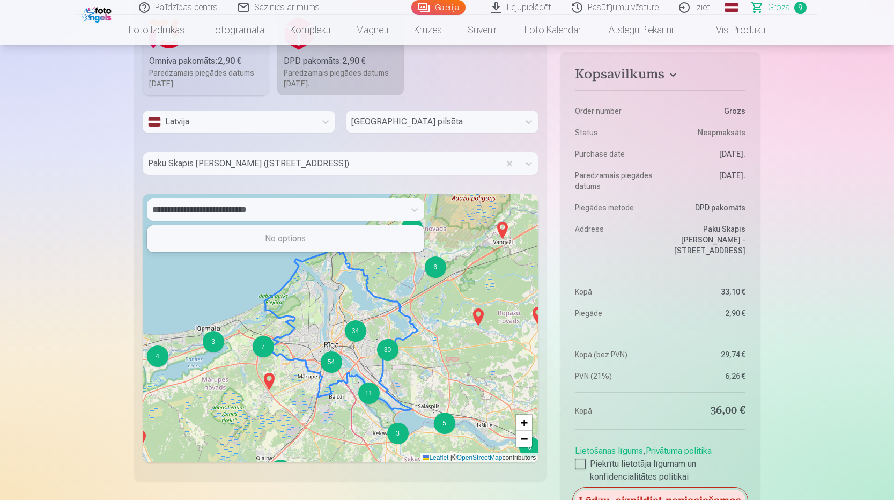
scroll to position [1183, 0]
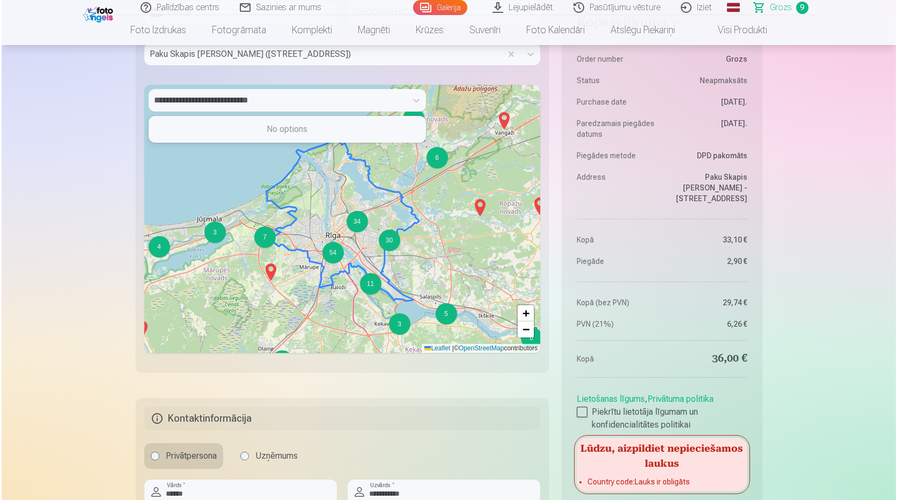
scroll to position [1559, 0]
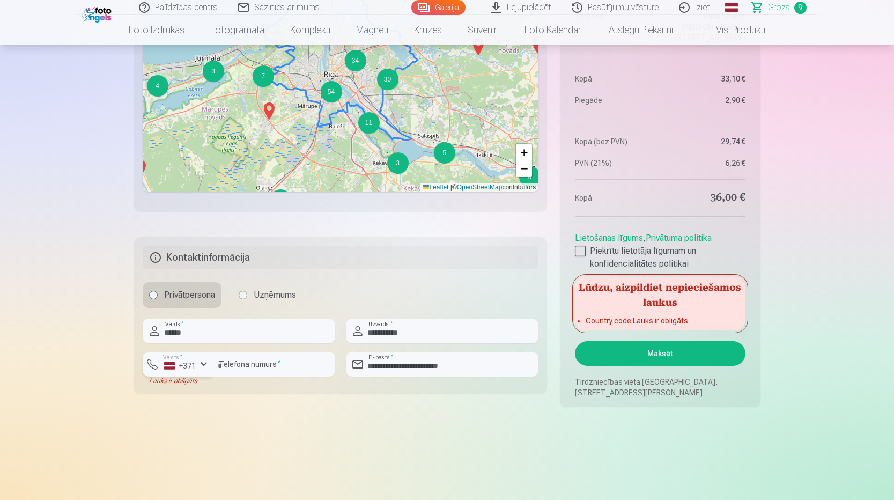
click at [194, 363] on div "+371" at bounding box center [180, 365] width 32 height 11
click at [161, 386] on li "+371 Latvija" at bounding box center [198, 389] width 95 height 21
click at [683, 354] on button "Maksāt" at bounding box center [660, 353] width 170 height 25
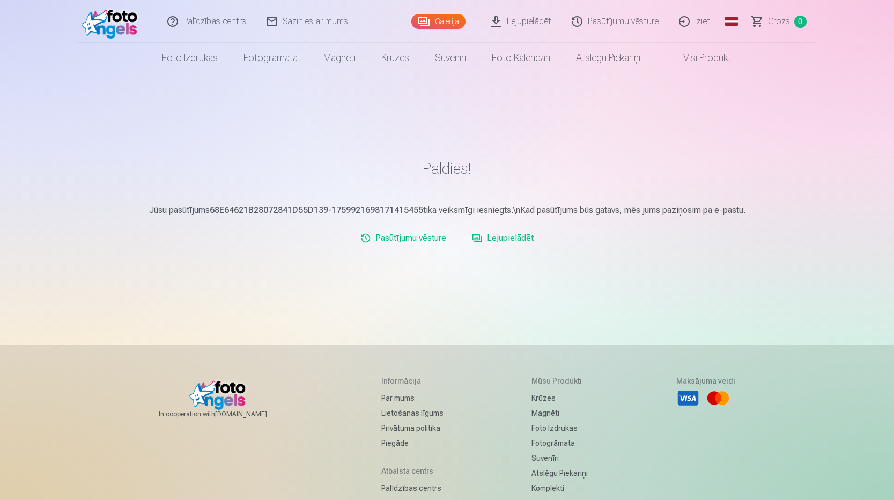
click at [424, 242] on link "Pasūtījumu vēsture" at bounding box center [403, 237] width 94 height 21
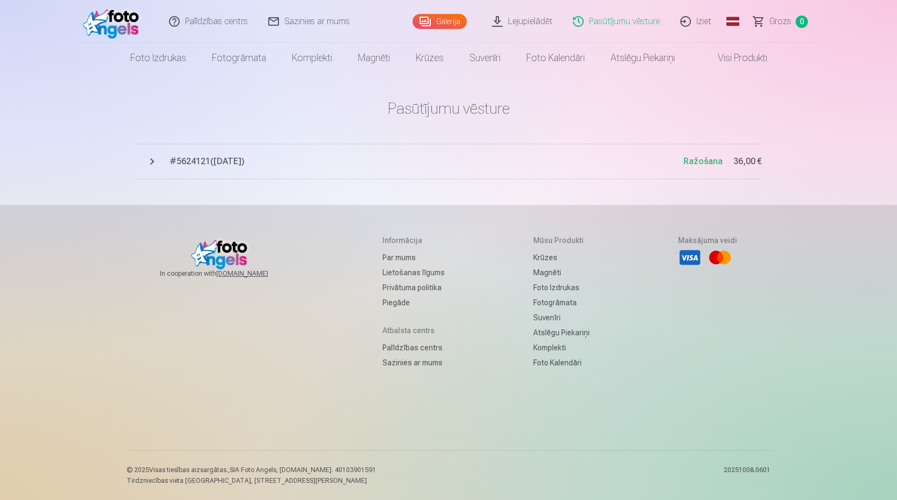
click at [700, 159] on span "Ražošana" at bounding box center [702, 161] width 39 height 10
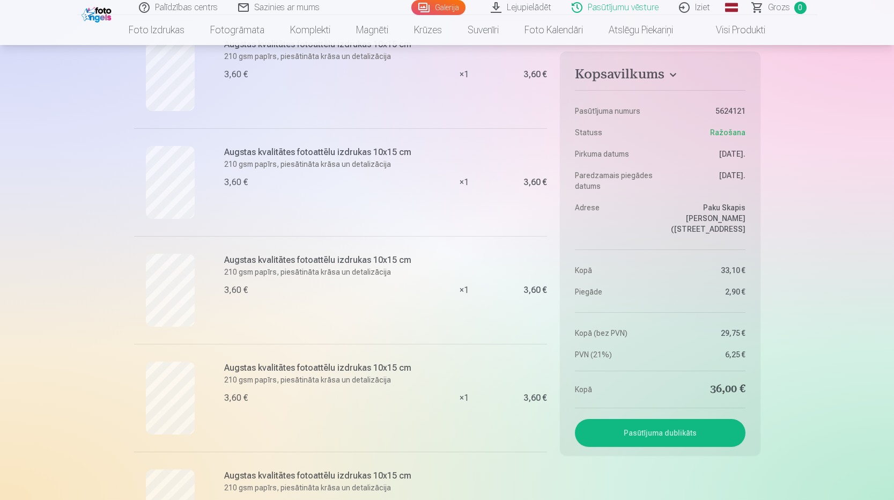
scroll to position [590, 0]
